Goal: Navigation & Orientation: Find specific page/section

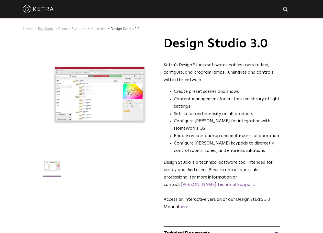
click at [47, 29] on link "Products" at bounding box center [45, 29] width 15 height 4
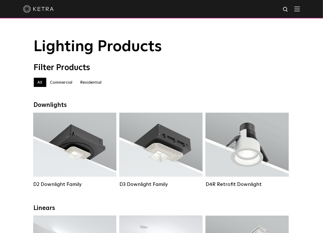
click at [33, 9] on img at bounding box center [38, 9] width 31 height 8
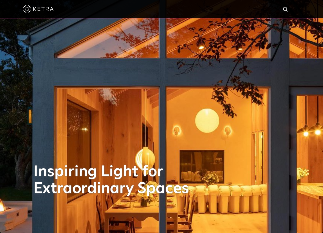
click at [300, 12] on div at bounding box center [161, 9] width 277 height 18
click at [300, 10] on img at bounding box center [297, 8] width 6 height 5
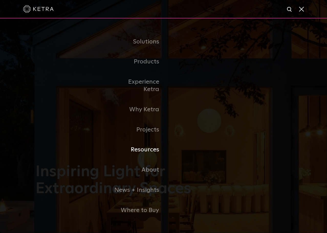
click at [154, 148] on link "Resources" at bounding box center [137, 150] width 52 height 20
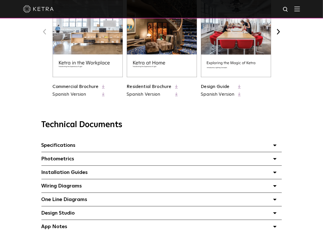
scroll to position [256, 0]
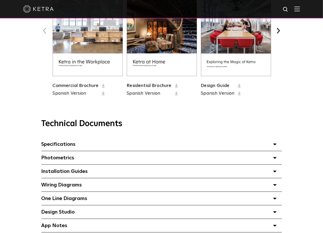
click at [154, 148] on div "Specifications Select checkboxes to use the bulk download option below" at bounding box center [161, 144] width 241 height 13
